Goal: Communication & Community: Connect with others

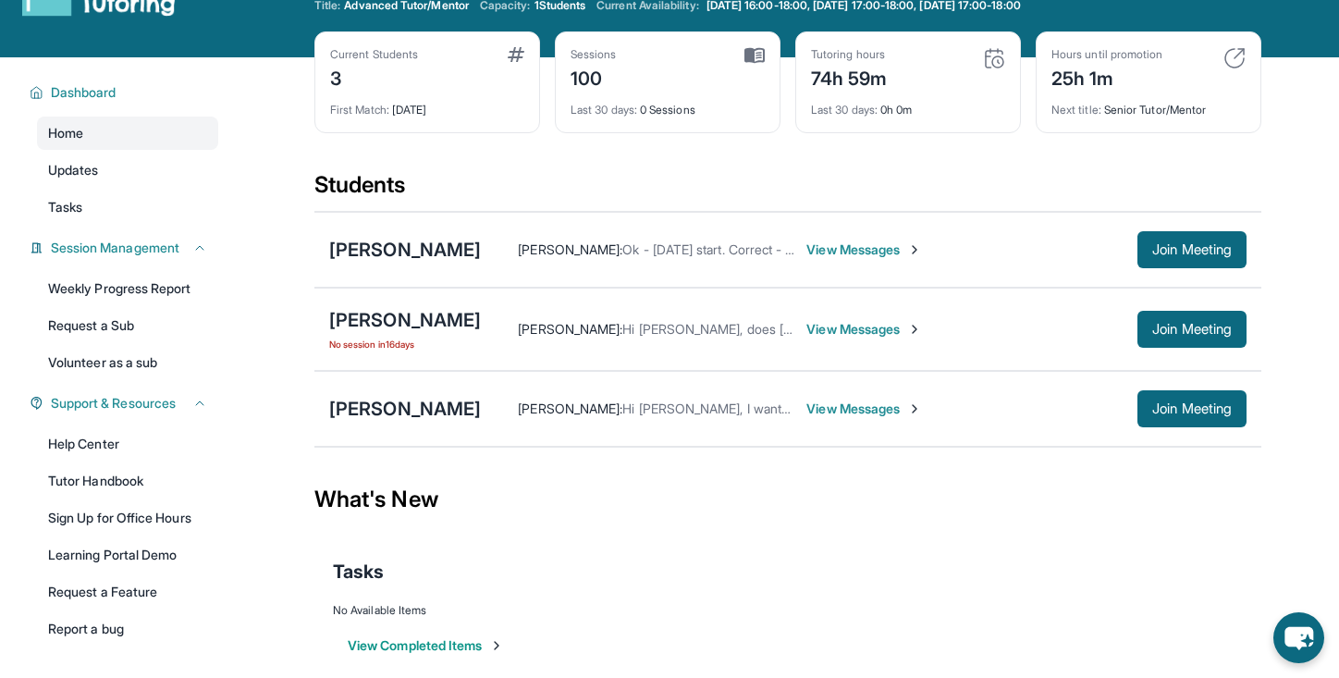
scroll to position [121, 0]
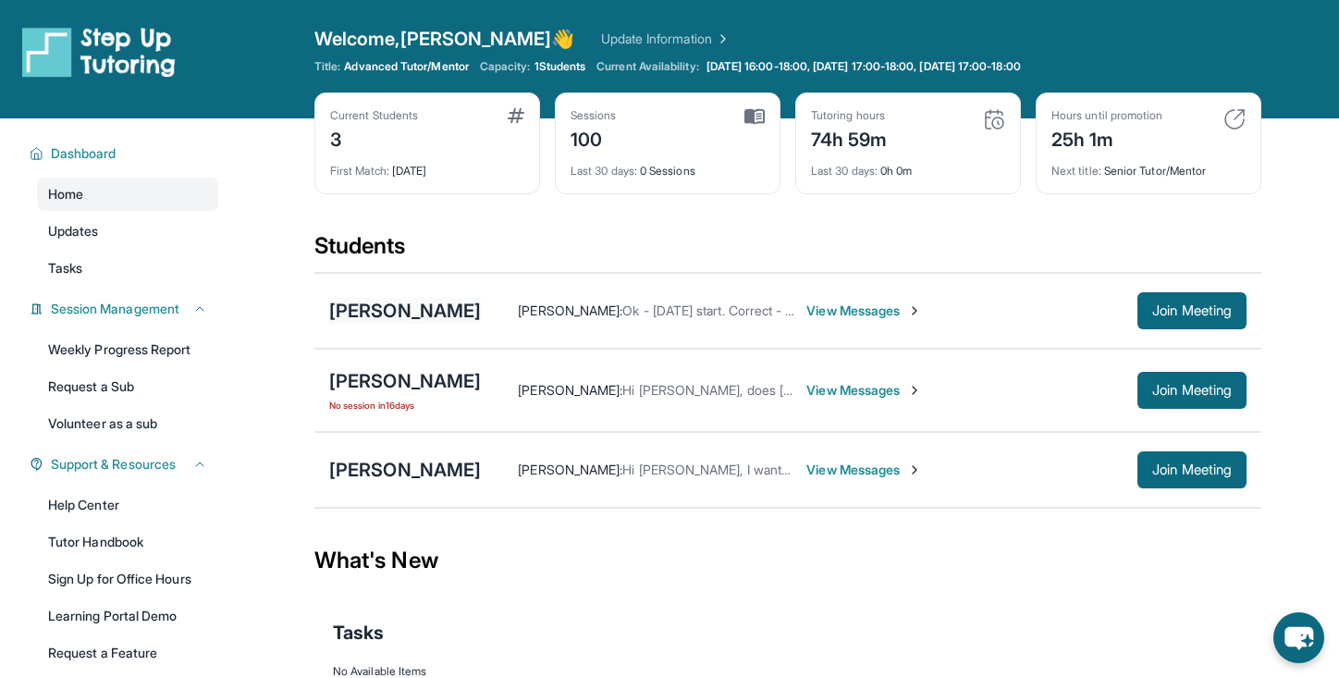
click at [396, 308] on div "[PERSON_NAME]" at bounding box center [405, 311] width 152 height 26
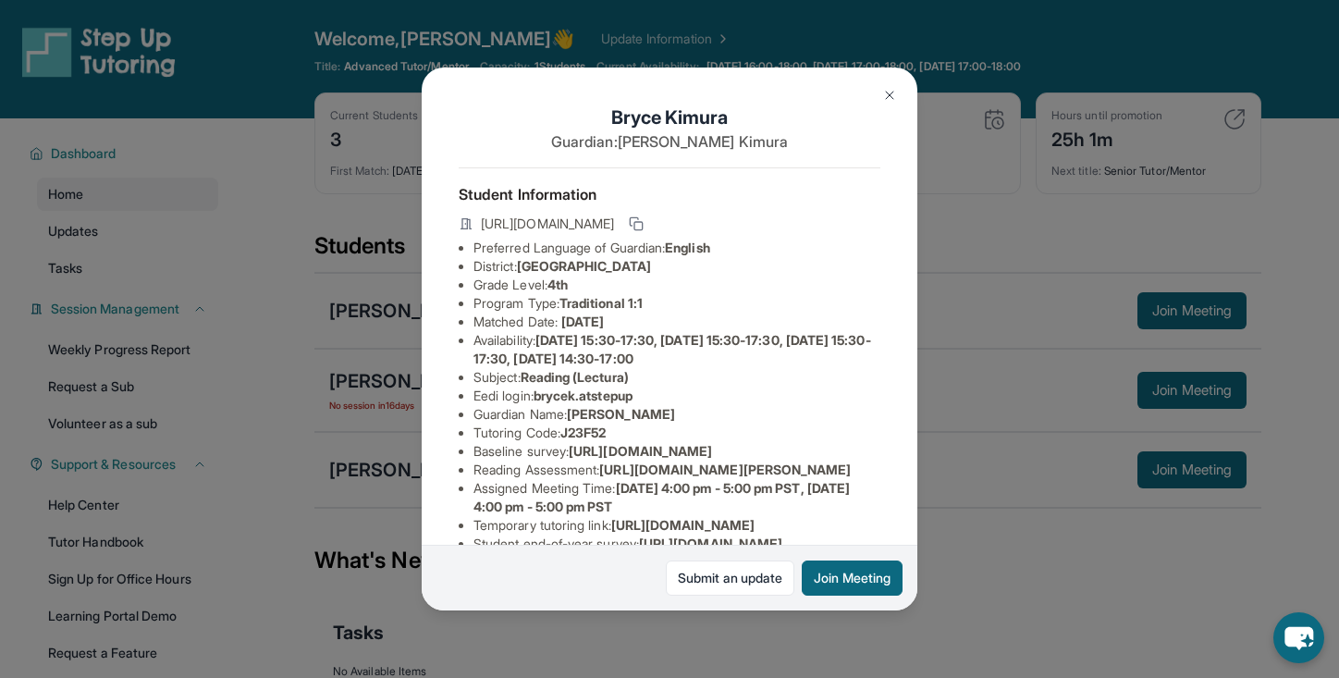
click at [900, 103] on button at bounding box center [889, 95] width 37 height 37
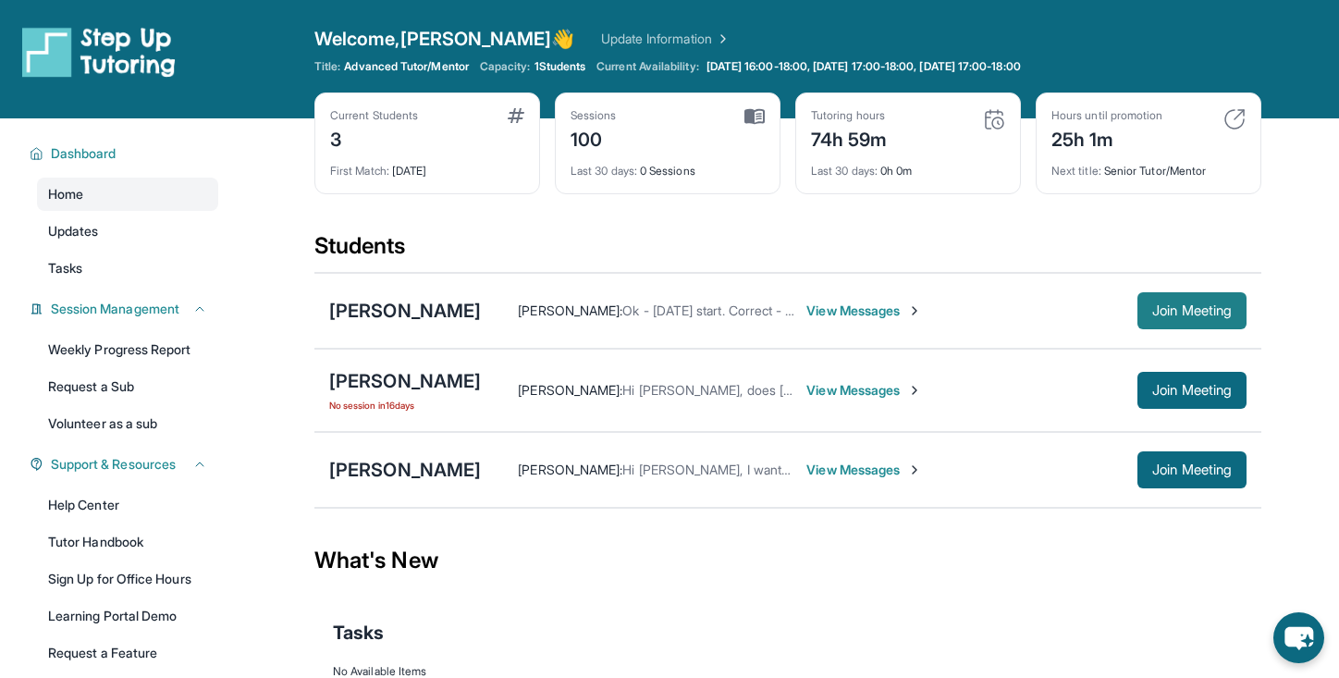
click at [1224, 323] on button "Join Meeting" at bounding box center [1191, 310] width 109 height 37
click at [425, 477] on div "[PERSON_NAME]" at bounding box center [405, 470] width 152 height 26
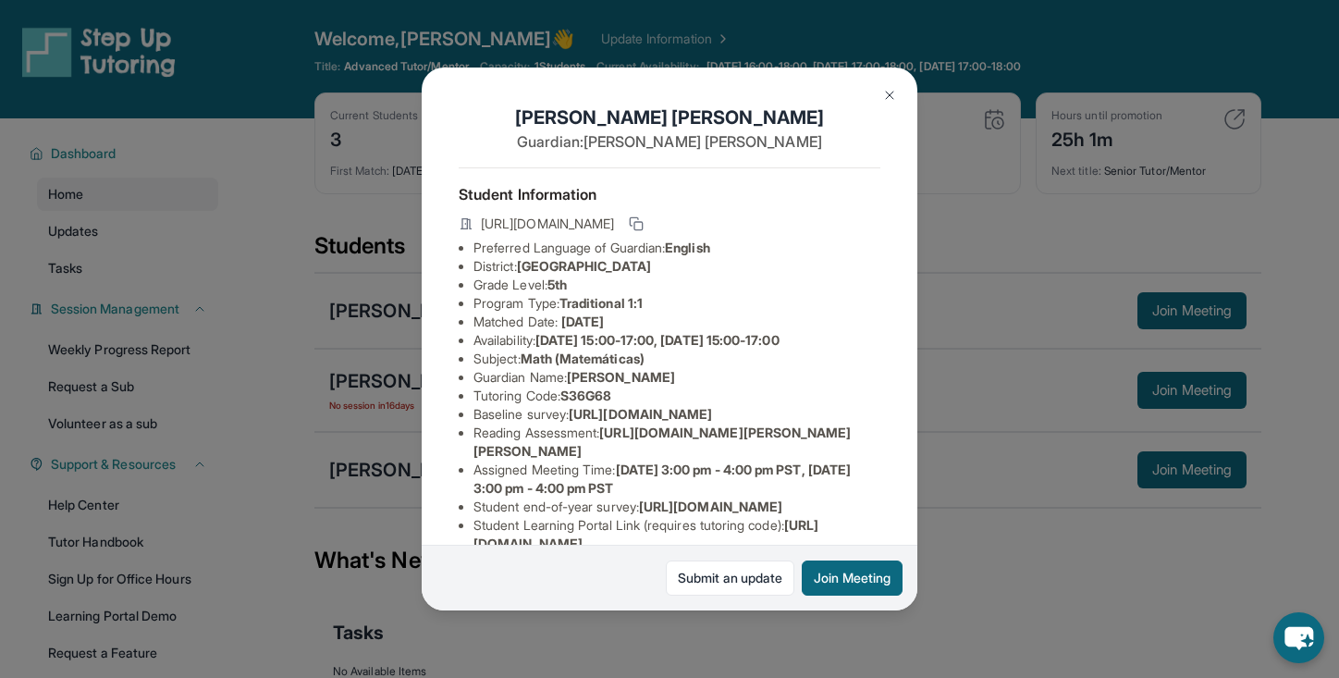
click at [878, 96] on button at bounding box center [889, 95] width 37 height 37
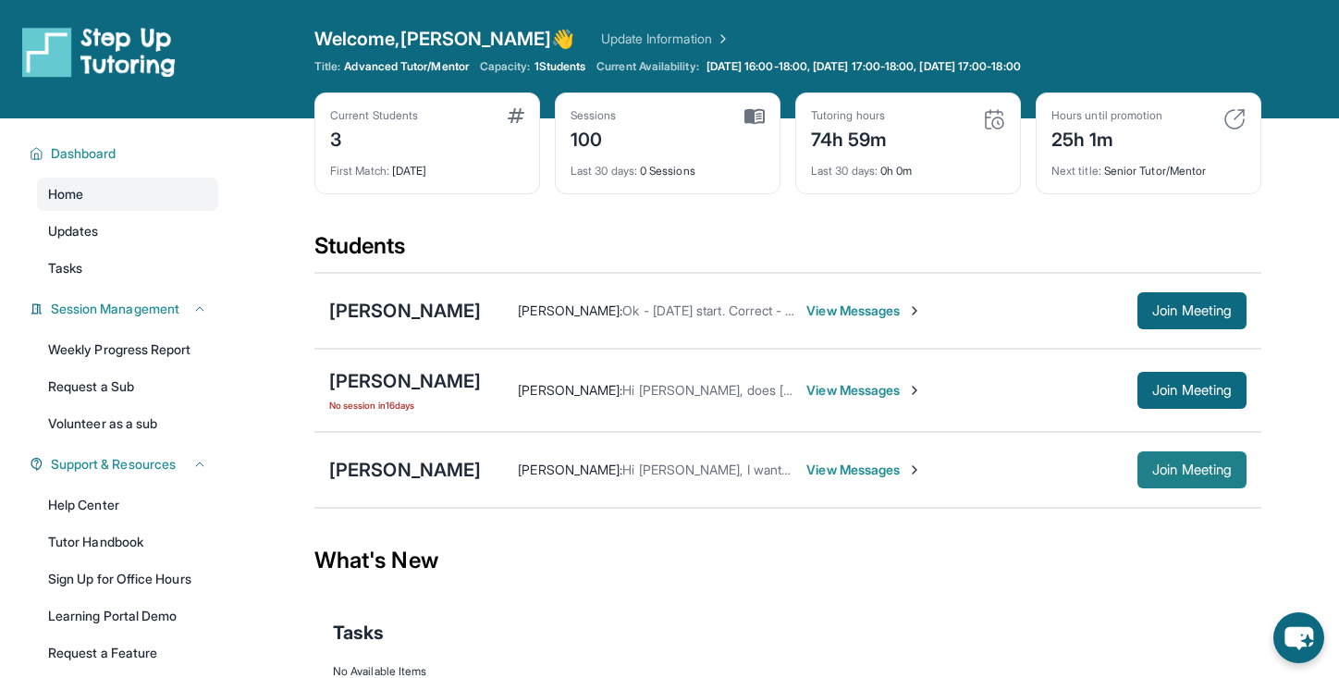
click at [1158, 469] on span "Join Meeting" at bounding box center [1192, 469] width 80 height 11
